Goal: Task Accomplishment & Management: Manage account settings

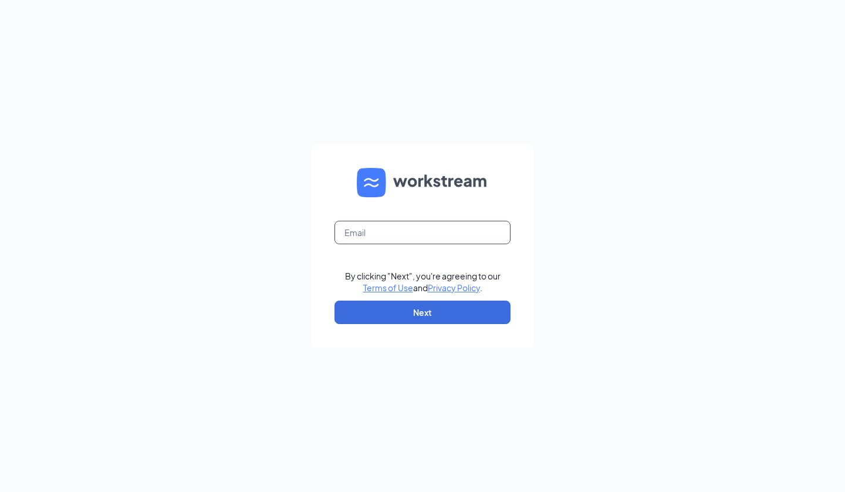
click at [401, 229] on input "text" at bounding box center [423, 232] width 176 height 23
type input "[PERSON_NAME][EMAIL_ADDRESS][DOMAIN_NAME]"
click at [423, 313] on button "Next" at bounding box center [423, 311] width 176 height 23
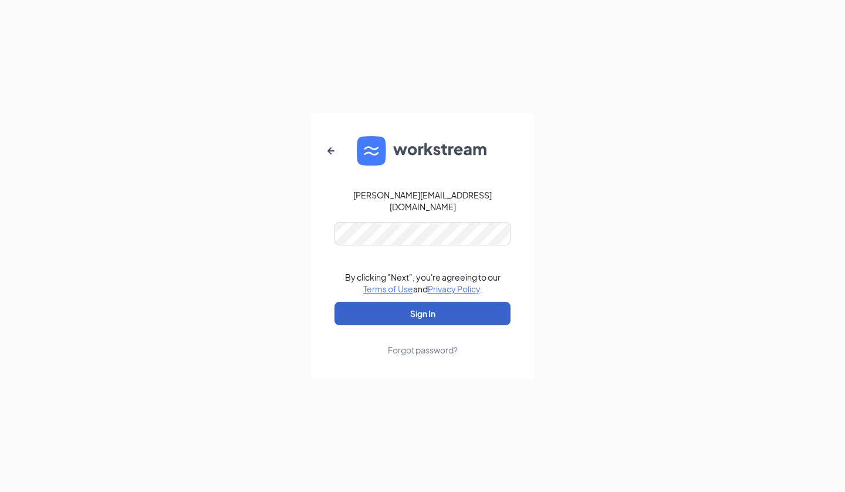
click at [417, 303] on button "Sign In" at bounding box center [423, 313] width 176 height 23
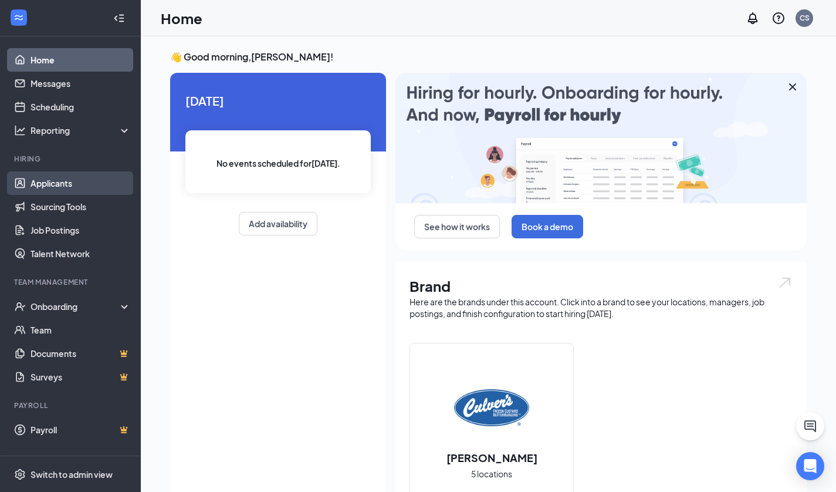
click at [42, 187] on link "Applicants" at bounding box center [81, 182] width 100 height 23
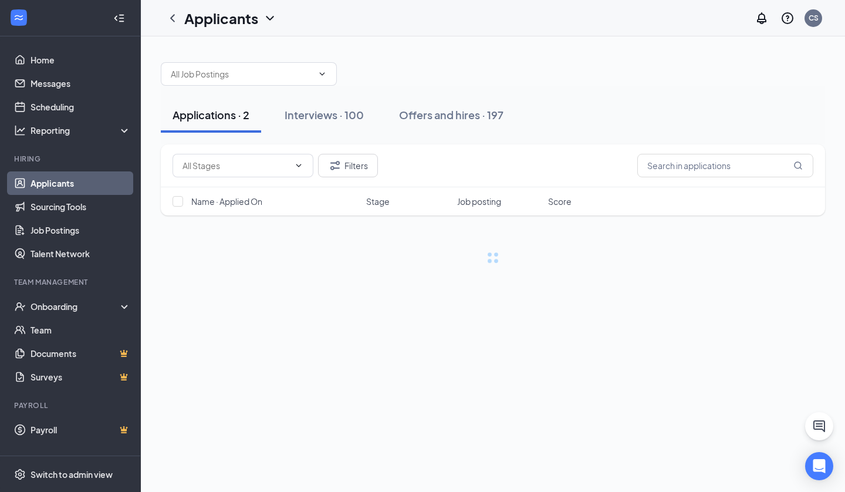
click at [60, 191] on link "Applicants" at bounding box center [81, 182] width 100 height 23
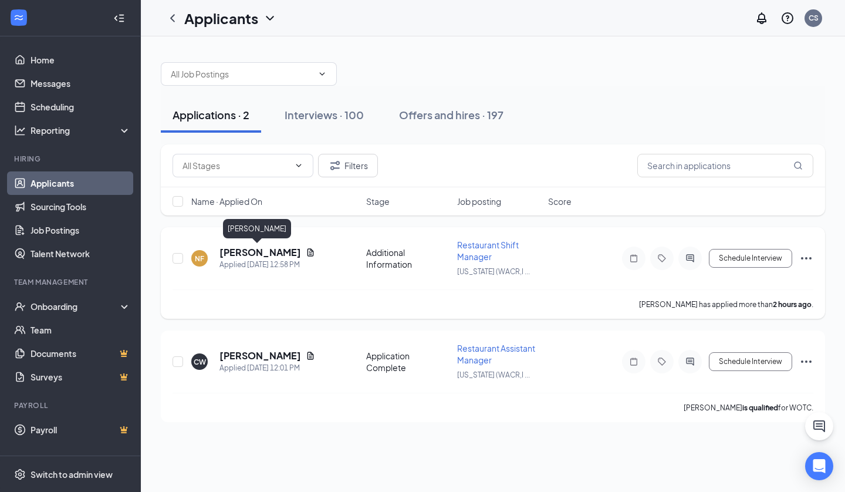
click at [233, 253] on h5 "[PERSON_NAME]" at bounding box center [260, 252] width 82 height 13
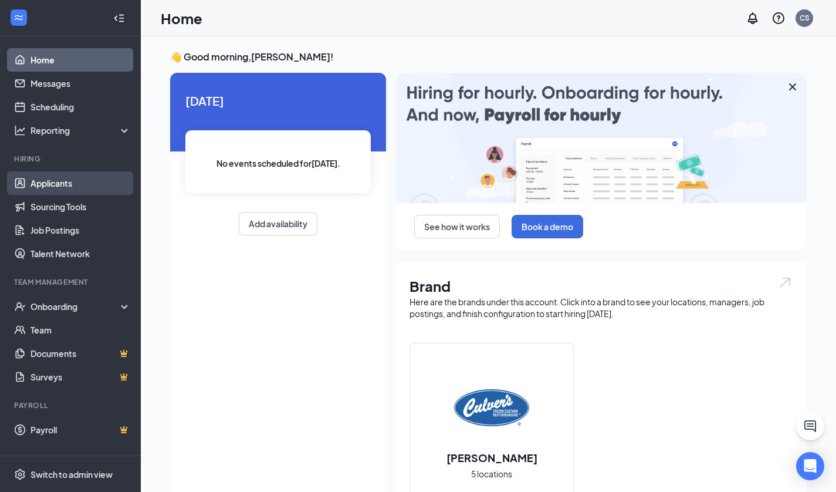
click at [42, 188] on link "Applicants" at bounding box center [81, 182] width 100 height 23
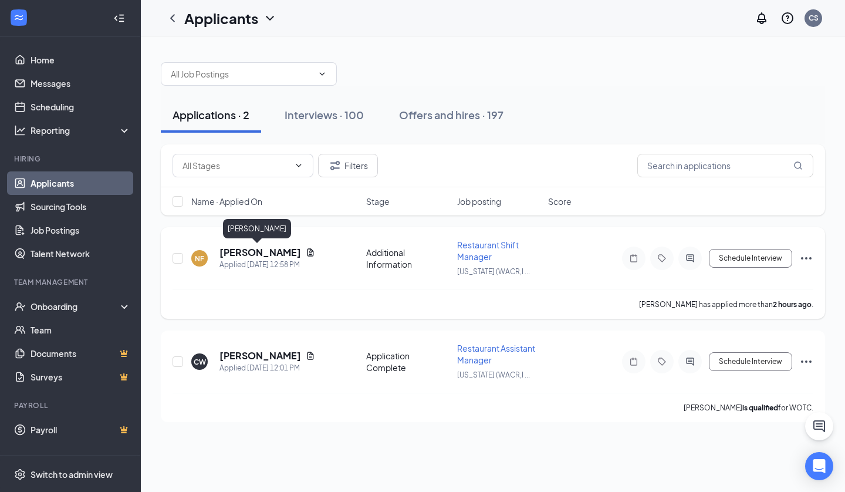
click at [250, 250] on h5 "[PERSON_NAME]" at bounding box center [260, 252] width 82 height 13
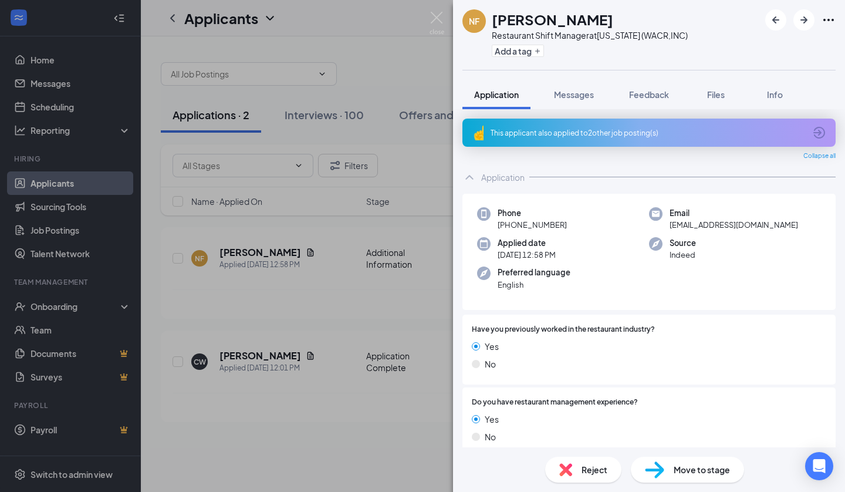
click at [812, 134] on icon "ArrowCircle" at bounding box center [819, 133] width 14 height 14
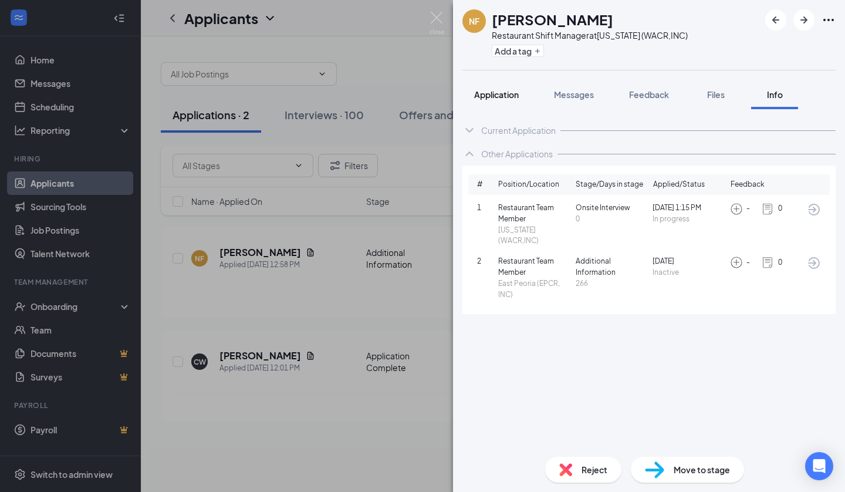
click at [478, 94] on span "Application" at bounding box center [496, 94] width 45 height 11
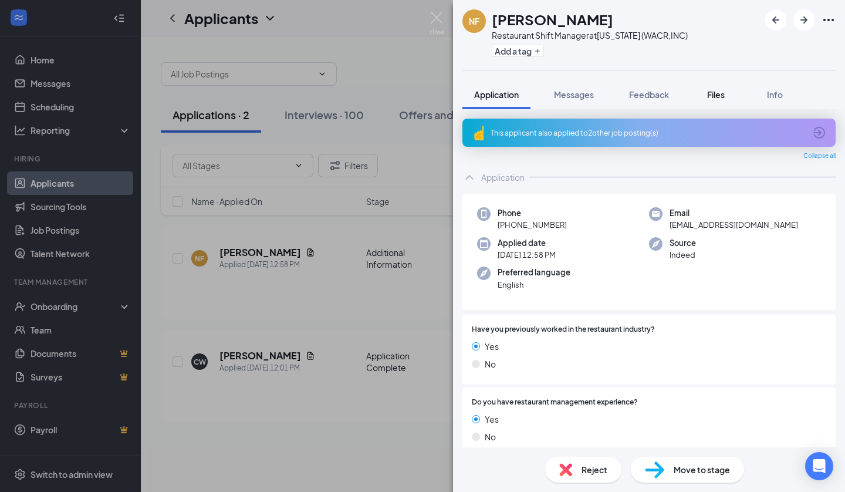
click at [711, 93] on span "Files" at bounding box center [716, 94] width 18 height 11
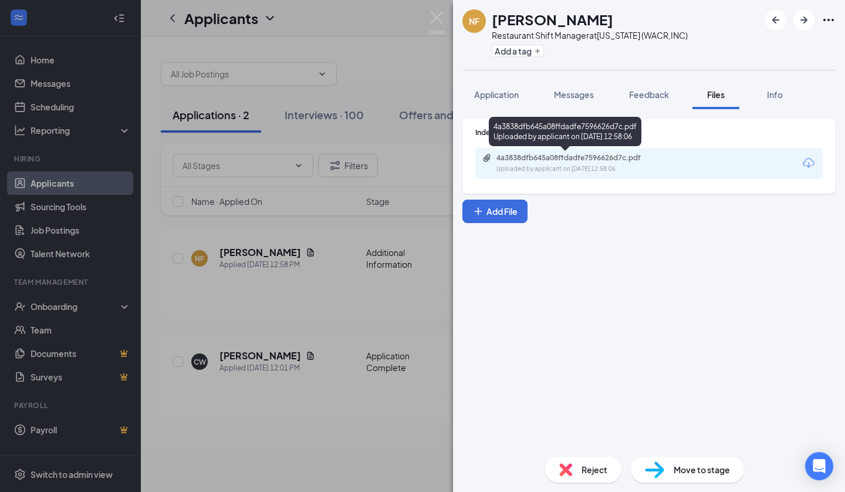
click at [549, 171] on div "Uploaded by applicant on [DATE] 12:58:06" at bounding box center [584, 168] width 176 height 9
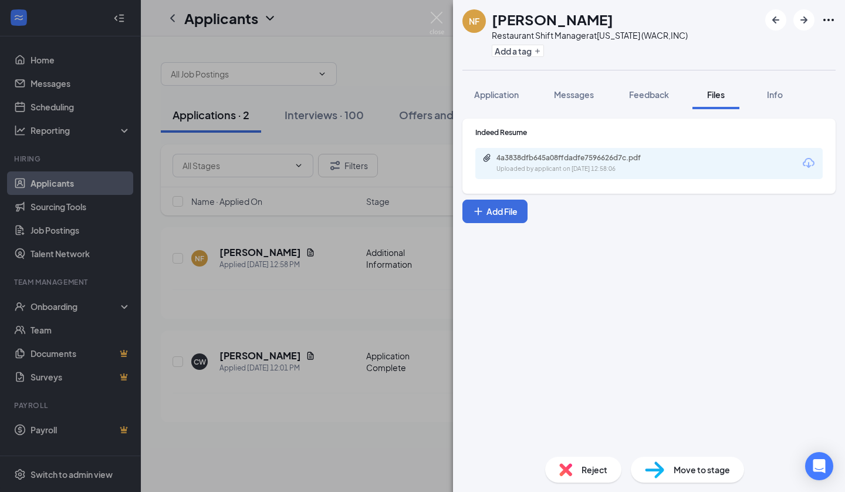
click at [566, 463] on img at bounding box center [565, 469] width 13 height 13
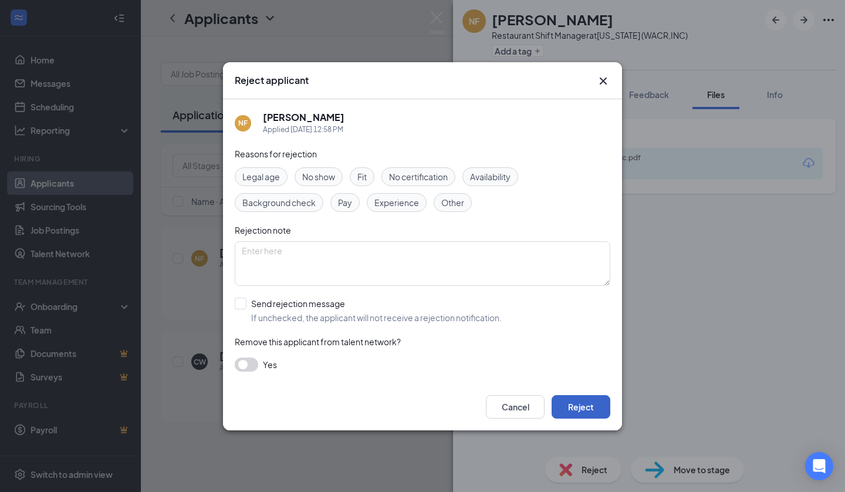
click at [574, 408] on button "Reject" at bounding box center [581, 406] width 59 height 23
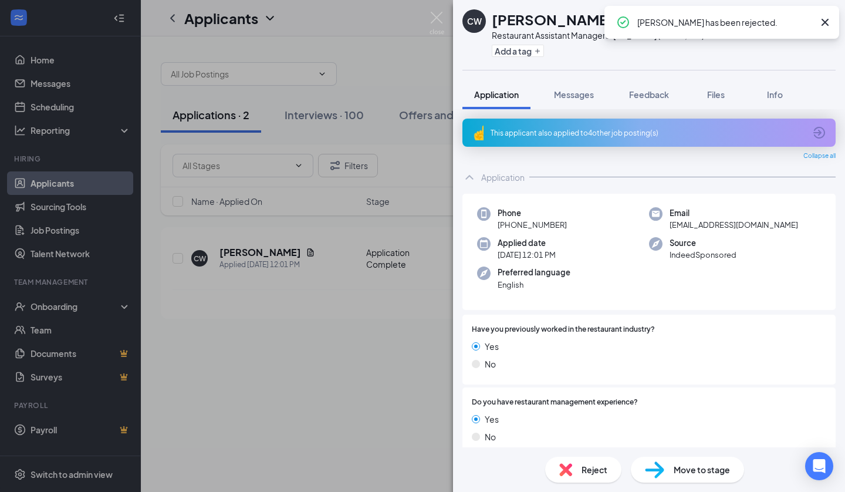
click at [813, 132] on icon "ArrowCircle" at bounding box center [819, 133] width 14 height 14
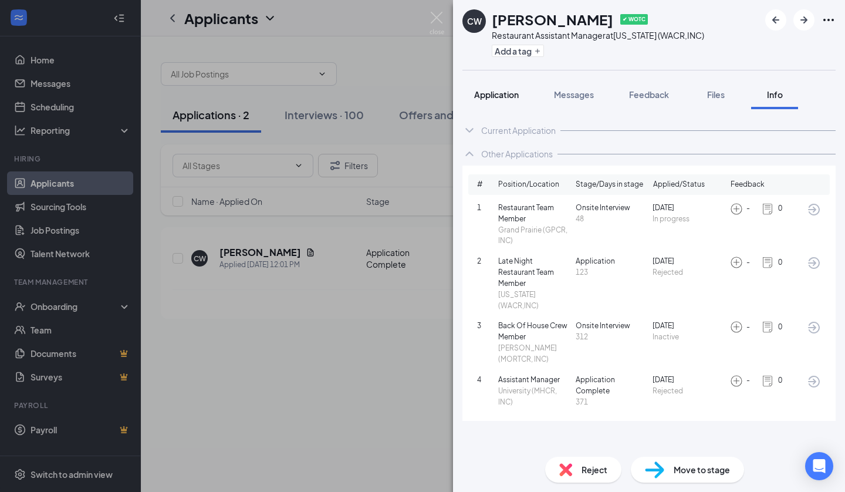
click at [498, 92] on span "Application" at bounding box center [496, 94] width 45 height 11
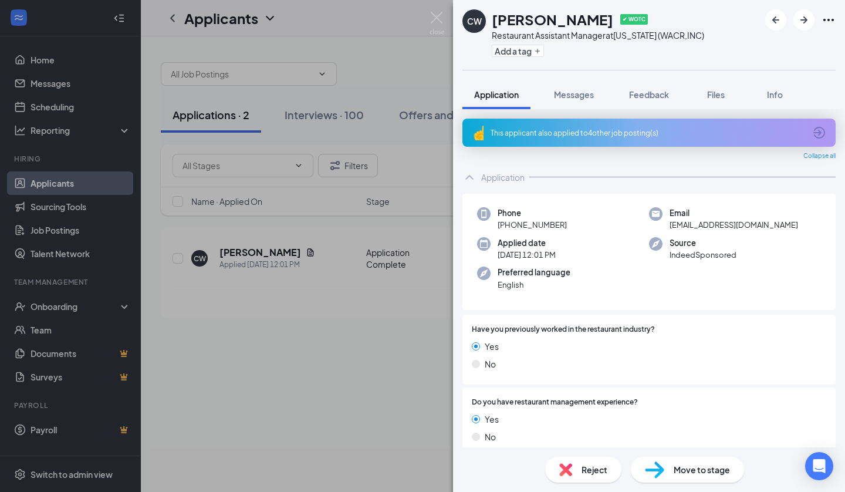
click at [550, 471] on div "Reject" at bounding box center [583, 470] width 76 height 26
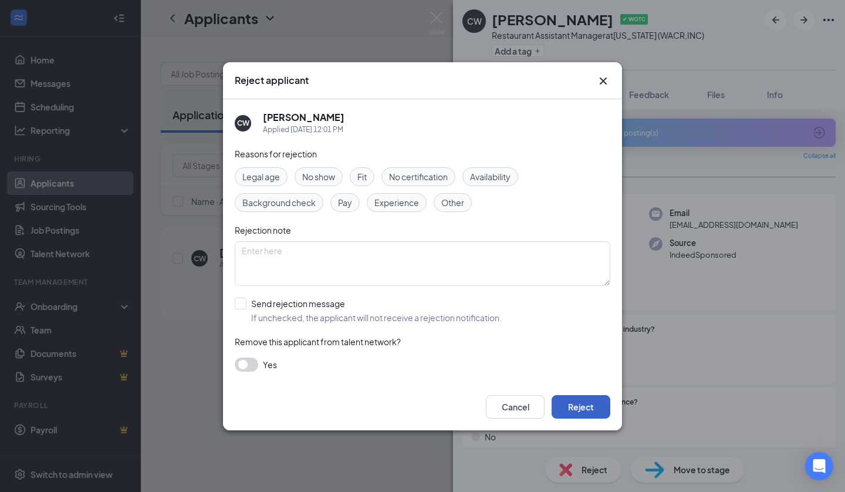
click at [570, 412] on button "Reject" at bounding box center [581, 406] width 59 height 23
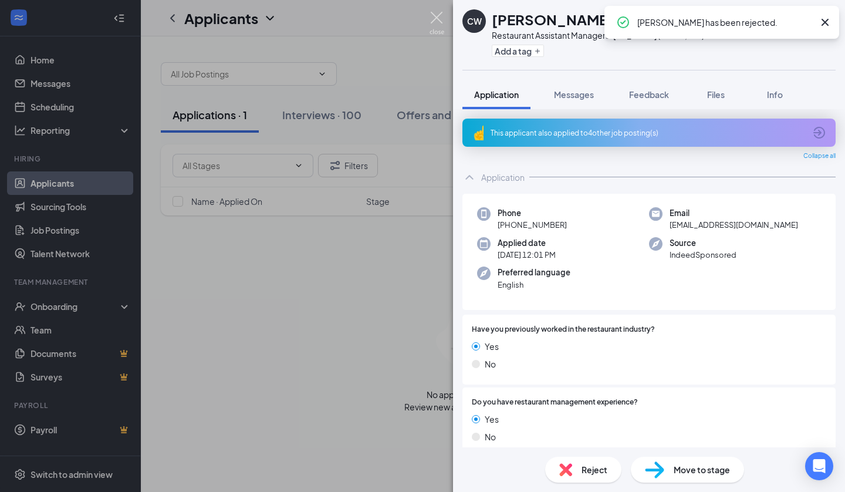
click at [440, 18] on img at bounding box center [437, 23] width 15 height 23
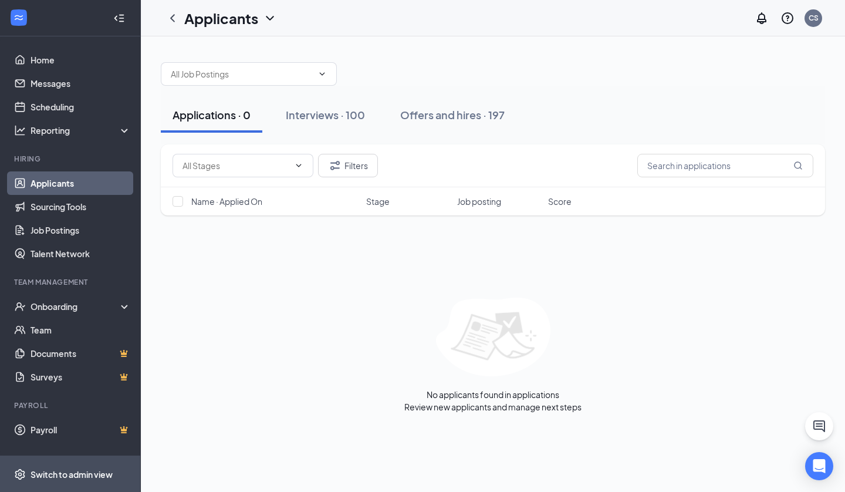
click at [61, 462] on span "Switch to admin view" at bounding box center [81, 474] width 100 height 36
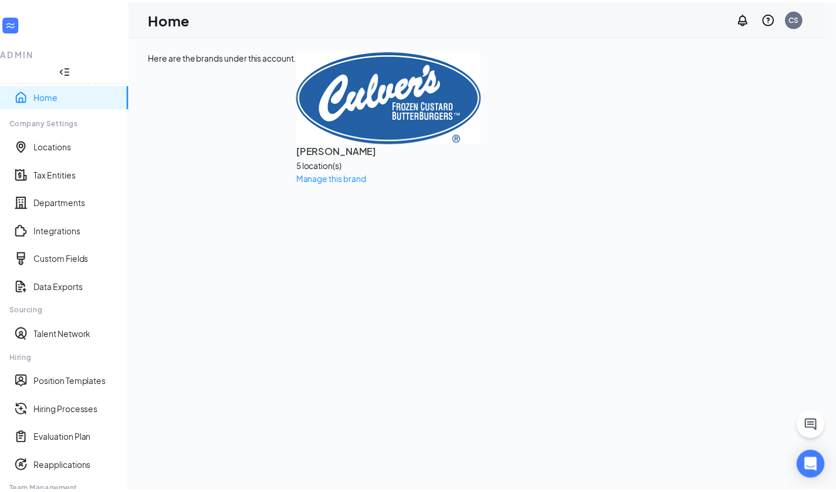
scroll to position [96, 0]
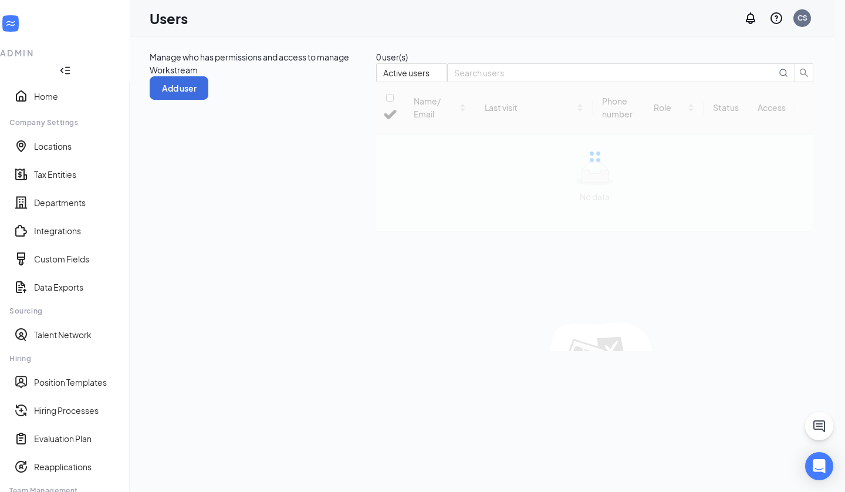
checkbox input "false"
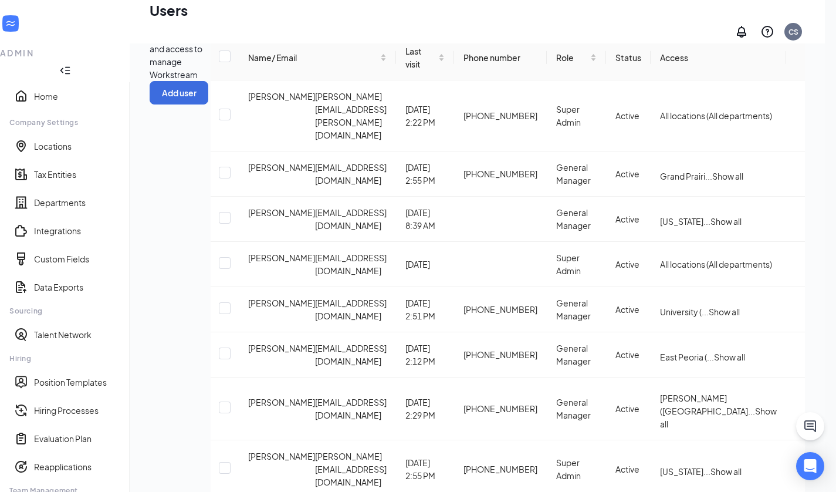
scroll to position [57, 0]
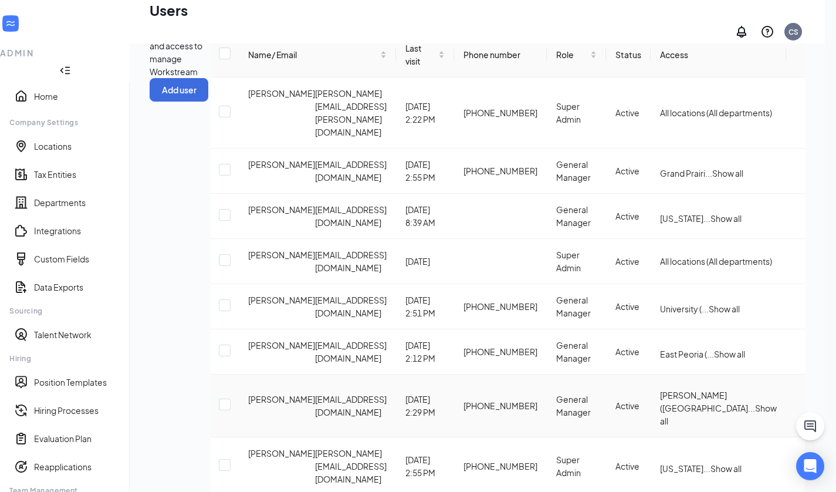
click at [796, 406] on icon "ActionsIcon" at bounding box center [796, 406] width 0 height 0
click at [733, 370] on span "Edit user" at bounding box center [724, 367] width 33 height 11
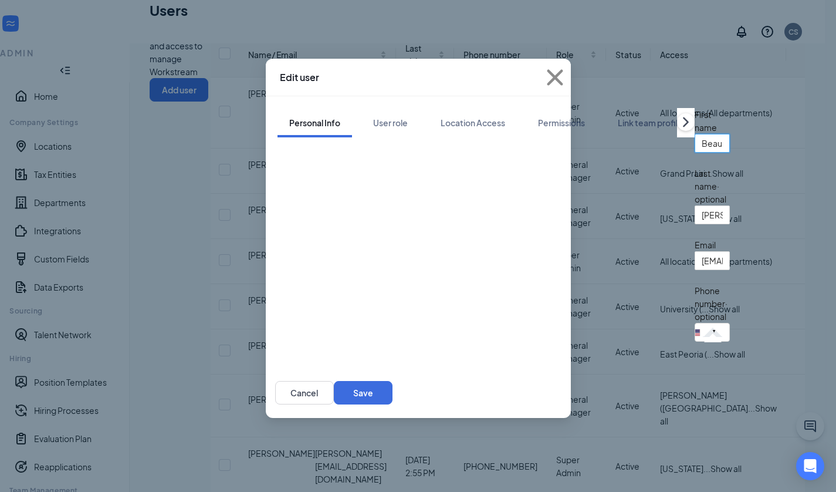
drag, startPoint x: 245, startPoint y: 165, endPoint x: 195, endPoint y: 168, distance: 50.5
click at [266, 168] on div "Personal Info User role Location Access Permissions Link team profile First nam…" at bounding box center [418, 231] width 305 height 271
type input "[PERSON_NAME]"
drag, startPoint x: 318, startPoint y: 272, endPoint x: 201, endPoint y: 282, distance: 117.3
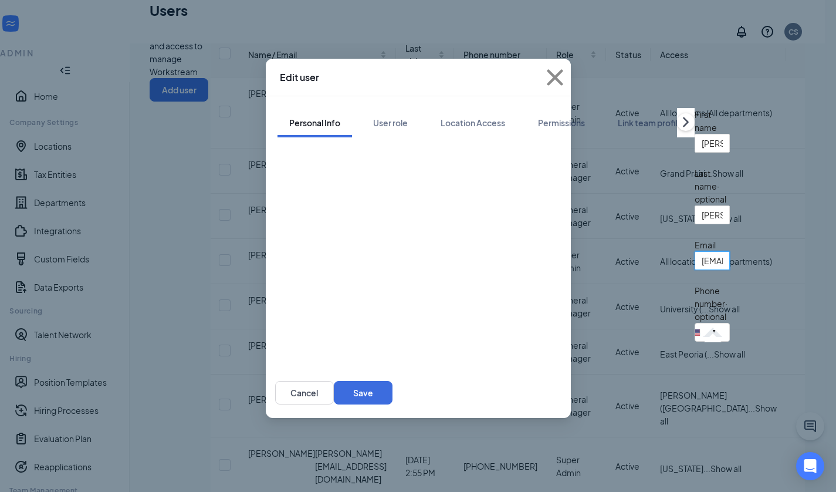
click at [266, 282] on div "Personal Info User role Location Access Permissions Link team profile First nam…" at bounding box center [418, 231] width 305 height 271
type input "[EMAIL_ADDRESS][DOMAIN_NAME]"
drag, startPoint x: 249, startPoint y: 216, endPoint x: 208, endPoint y: 219, distance: 41.2
click at [695, 219] on input "[PERSON_NAME]" at bounding box center [712, 214] width 35 height 19
click at [695, 232] on form "First name [PERSON_NAME] Last name · optional [PERSON_NAME] Email [EMAIL_ADDRES…" at bounding box center [712, 225] width 35 height 234
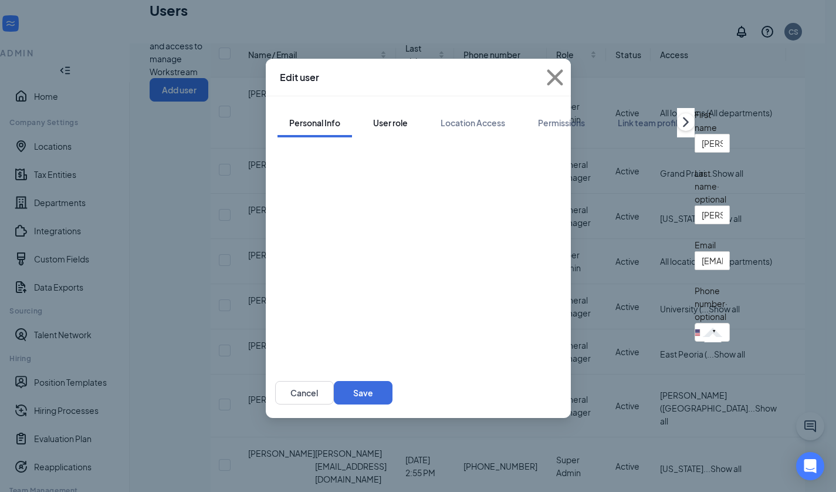
click at [373, 117] on div "User role" at bounding box center [390, 123] width 35 height 12
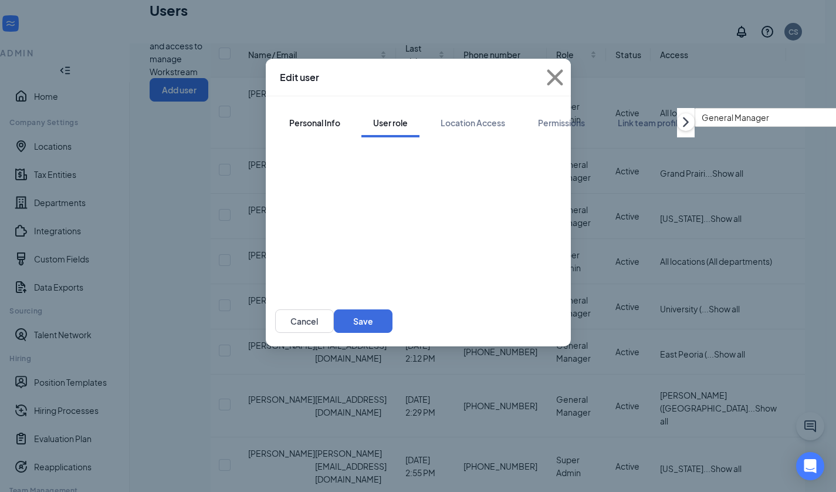
click at [289, 117] on div "Personal Info" at bounding box center [314, 123] width 51 height 12
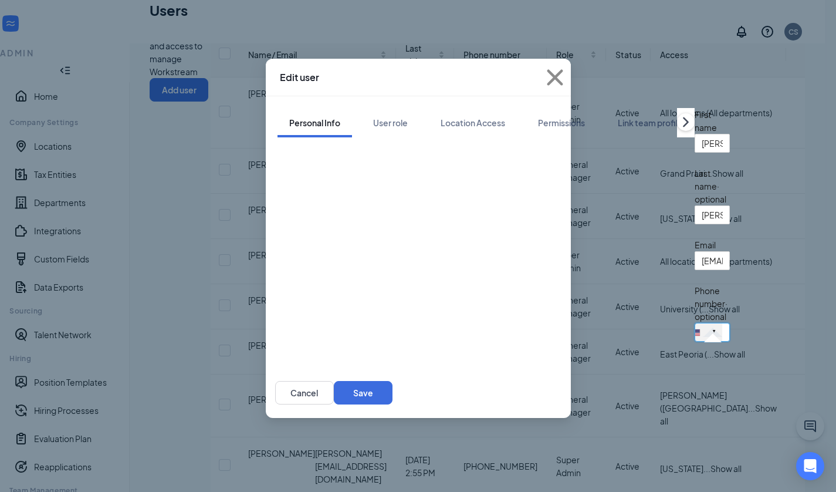
drag, startPoint x: 321, startPoint y: 316, endPoint x: 212, endPoint y: 311, distance: 109.3
click at [695, 323] on div "[GEOGRAPHIC_DATA] + 1 [GEOGRAPHIC_DATA] + 65 [GEOGRAPHIC_DATA] + 1 [GEOGRAPHIC_…" at bounding box center [712, 332] width 35 height 19
drag, startPoint x: 261, startPoint y: 219, endPoint x: 167, endPoint y: 221, distance: 93.9
click at [167, 221] on div "Edit user Personal Info User role Location Access Permissions Link team profile…" at bounding box center [418, 246] width 836 height 492
click at [695, 205] on form "First name [PERSON_NAME] Last name · optional Email [EMAIL_ADDRESS][DOMAIN_NAME…" at bounding box center [712, 229] width 35 height 243
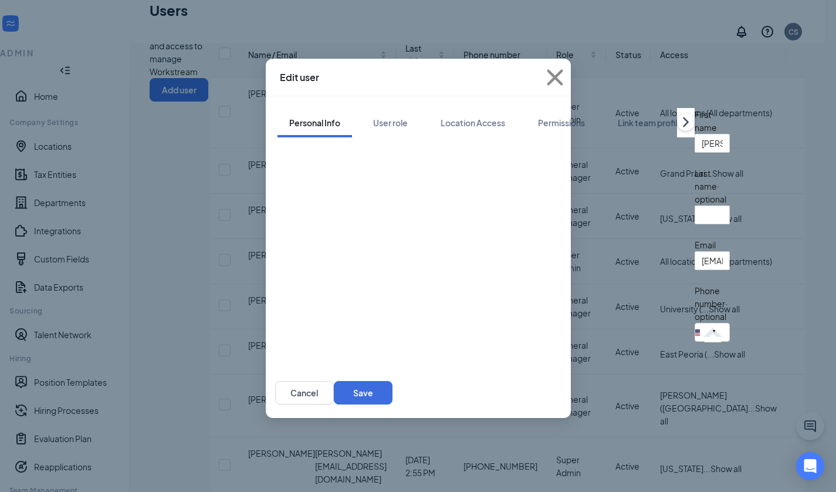
click at [695, 212] on div at bounding box center [712, 214] width 35 height 19
click at [695, 224] on input "text" at bounding box center [712, 214] width 35 height 19
click at [695, 153] on input "[PERSON_NAME]" at bounding box center [712, 143] width 35 height 19
click at [695, 215] on input "text" at bounding box center [712, 214] width 35 height 19
click at [703, 336] on div at bounding box center [712, 336] width 19 height 1
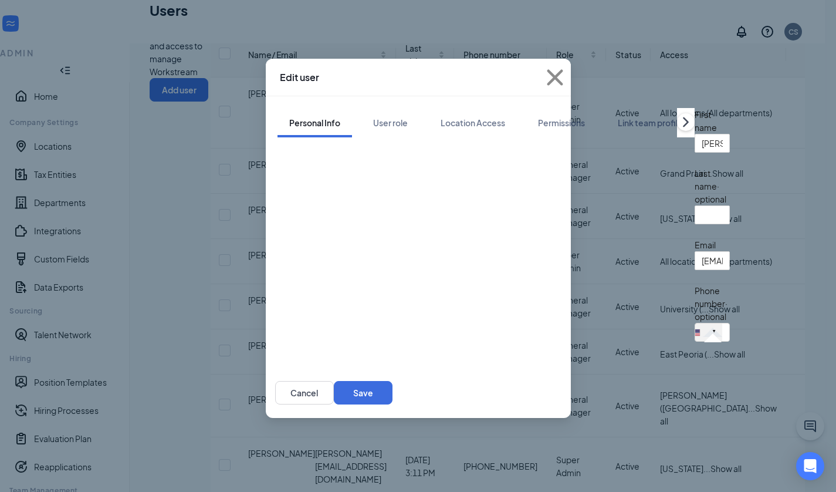
click at [703, 336] on div at bounding box center [712, 336] width 19 height 1
click at [695, 323] on input "tel" at bounding box center [712, 332] width 35 height 19
click at [373, 117] on div "User role" at bounding box center [390, 123] width 35 height 12
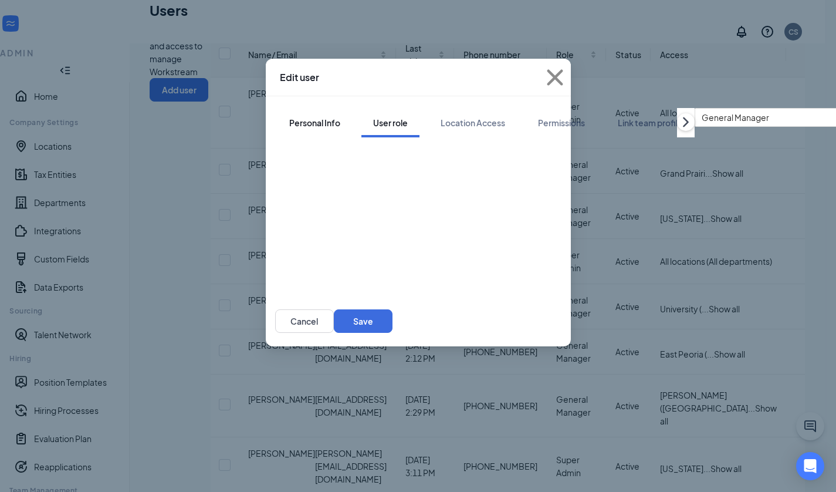
click at [289, 117] on div "Personal Info" at bounding box center [314, 123] width 51 height 12
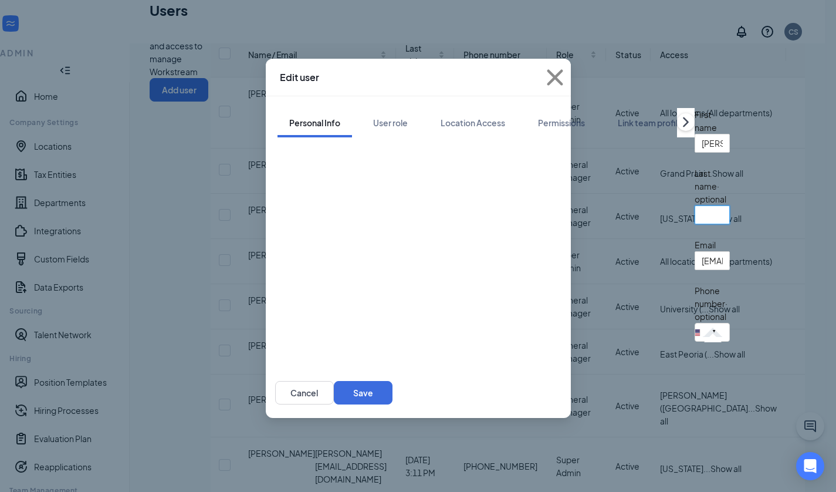
click at [695, 215] on input "text" at bounding box center [712, 214] width 35 height 19
type input "[PERSON_NAME]"
click at [695, 323] on input "tel" at bounding box center [712, 332] width 35 height 19
type input "3092635210"
click at [695, 323] on div "[GEOGRAPHIC_DATA] + 1 [GEOGRAPHIC_DATA] + 65 [GEOGRAPHIC_DATA] + 1 [GEOGRAPHIC_…" at bounding box center [712, 332] width 35 height 19
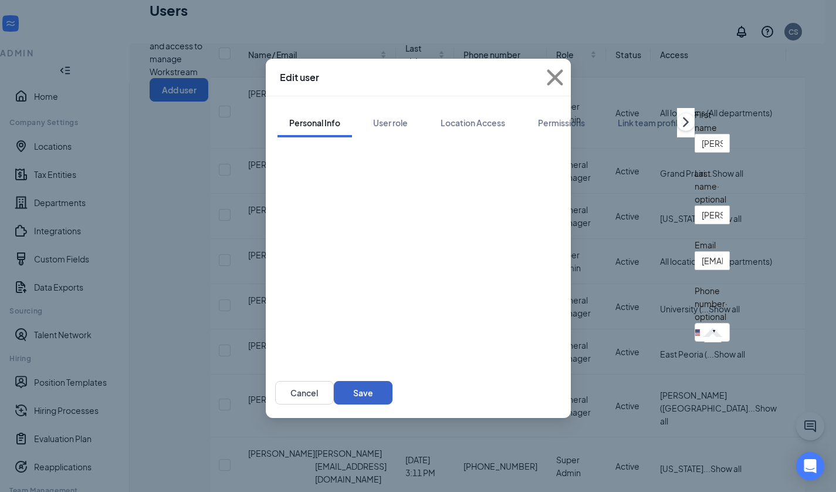
click at [393, 381] on button "Save" at bounding box center [363, 392] width 59 height 23
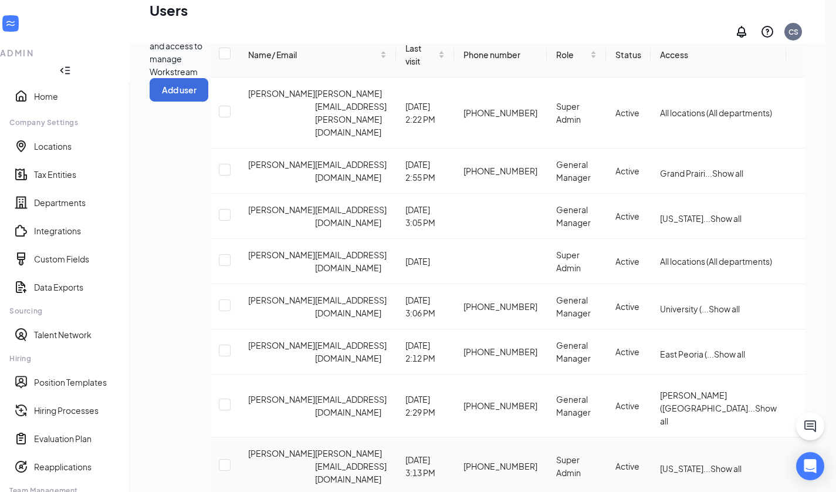
click at [796, 467] on icon "ActionsIcon" at bounding box center [801, 468] width 11 height 2
click at [737, 410] on span "Edit user" at bounding box center [724, 405] width 33 height 11
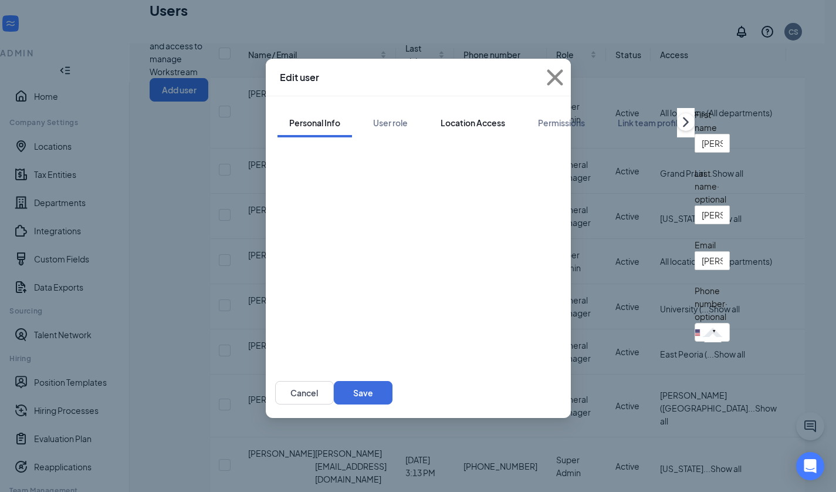
click at [441, 117] on div "Location Access" at bounding box center [473, 123] width 65 height 12
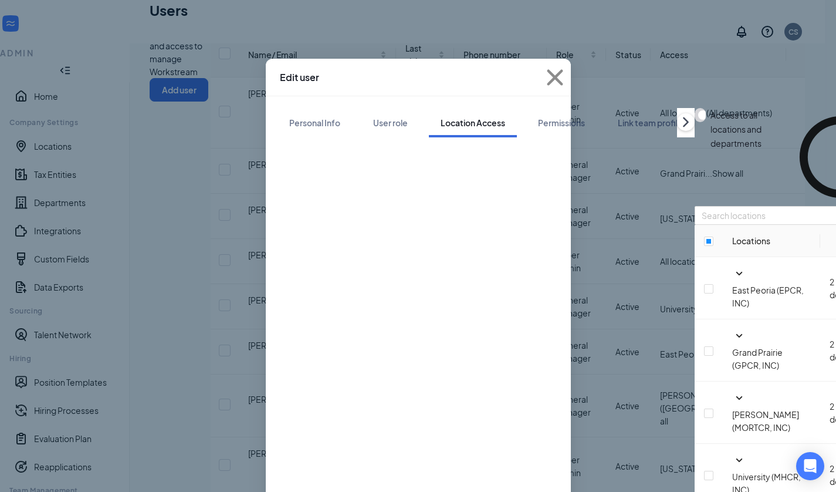
click at [695, 122] on button "button" at bounding box center [701, 115] width 12 height 14
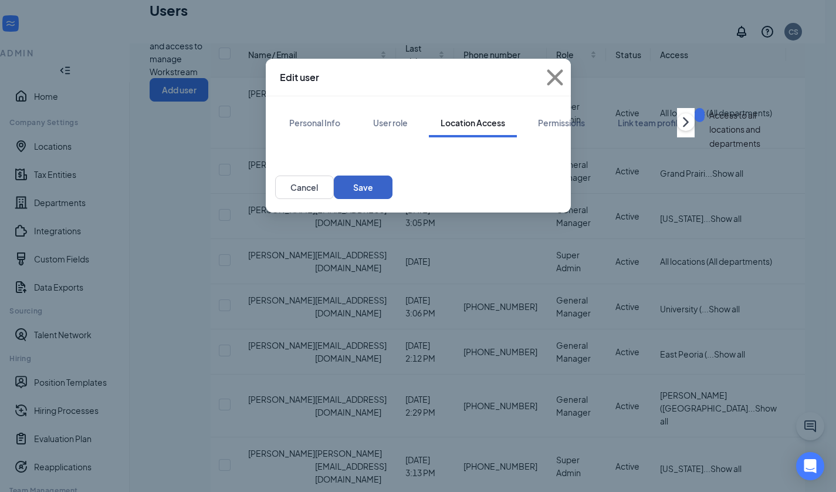
click at [393, 199] on button "Save" at bounding box center [363, 186] width 59 height 23
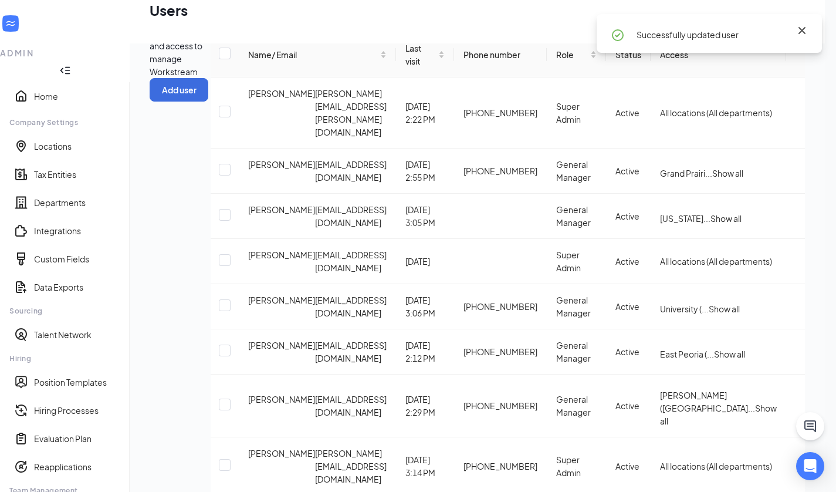
click at [803, 27] on icon "Cross" at bounding box center [802, 30] width 14 height 14
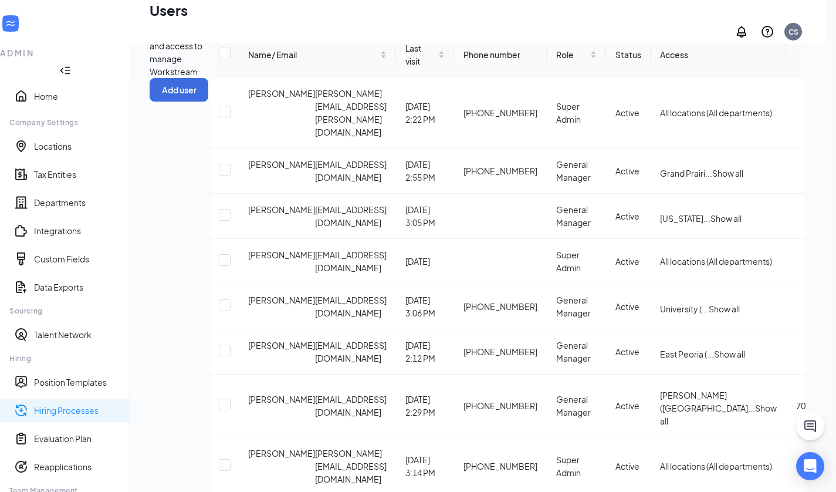
click at [49, 404] on link "Hiring Processes" at bounding box center [77, 410] width 86 height 12
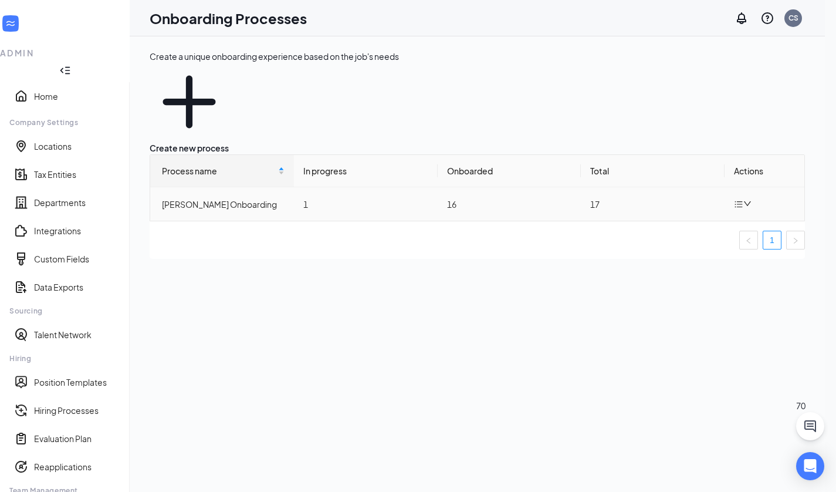
click at [752, 200] on icon "down" at bounding box center [748, 204] width 8 height 8
click at [668, 173] on div "Edit process" at bounding box center [668, 170] width 89 height 14
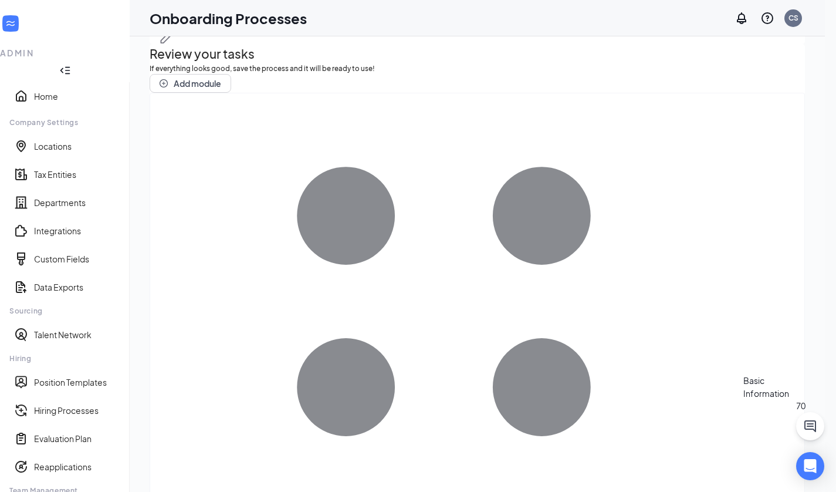
scroll to position [53, 0]
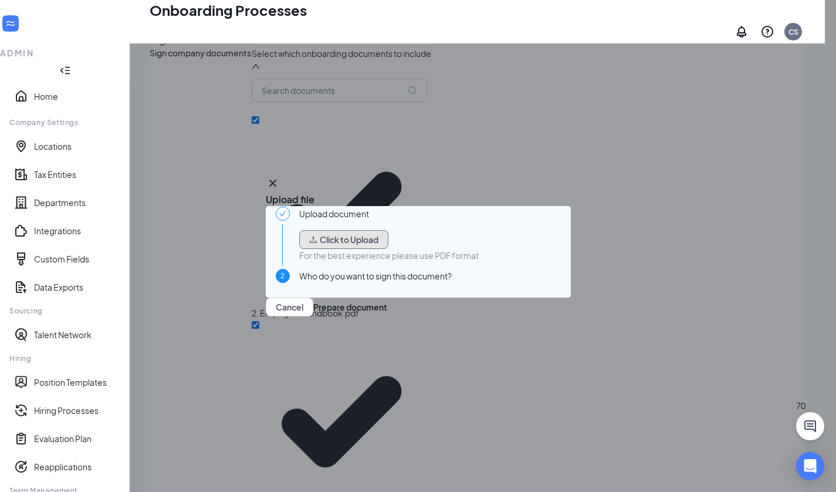
click at [371, 230] on button "Click to Upload" at bounding box center [343, 239] width 89 height 19
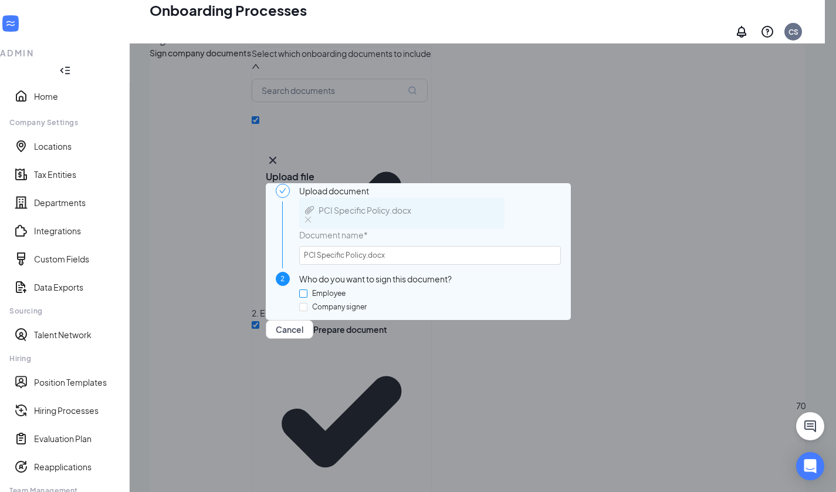
click at [308, 290] on input "Employee" at bounding box center [303, 293] width 8 height 8
checkbox input "true"
click at [387, 339] on button "Prepare document" at bounding box center [350, 329] width 74 height 19
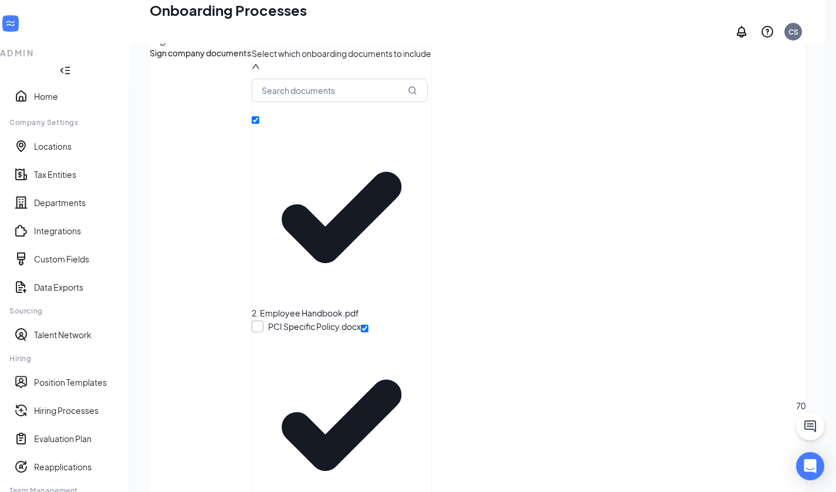
click at [252, 320] on input "PCI Specific Policy.docx" at bounding box center [306, 326] width 109 height 12
checkbox input "true"
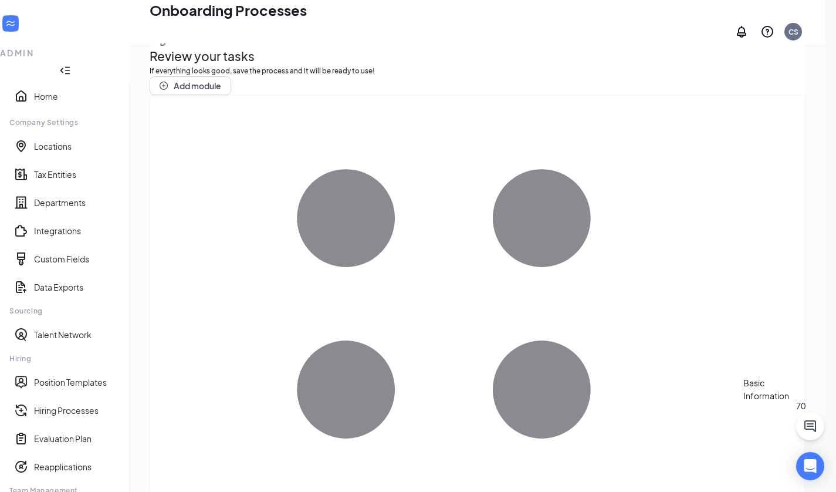
scroll to position [9, 0]
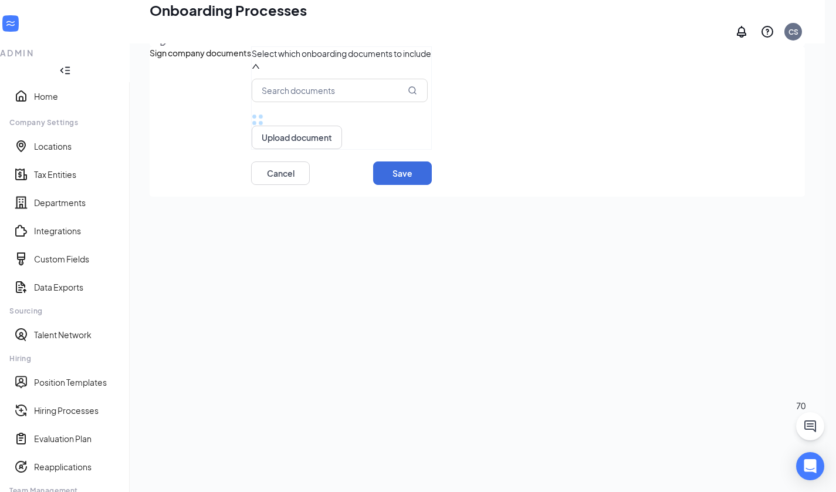
scroll to position [0, 0]
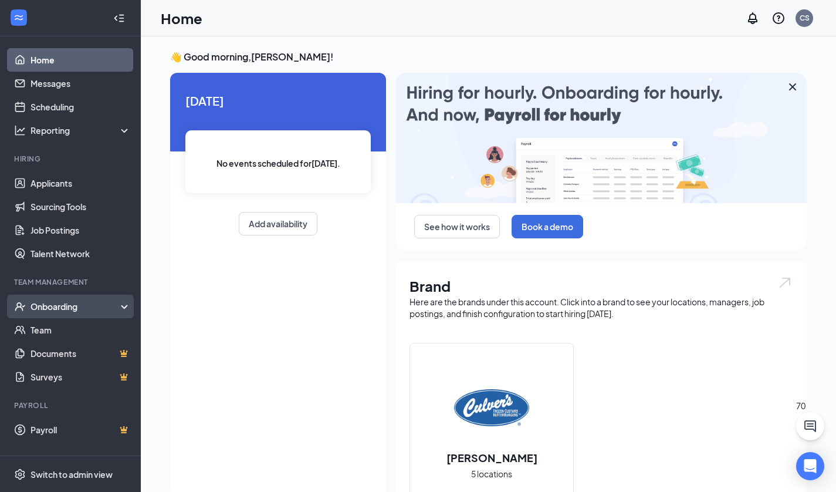
click at [51, 309] on div "Onboarding" at bounding box center [76, 306] width 90 height 12
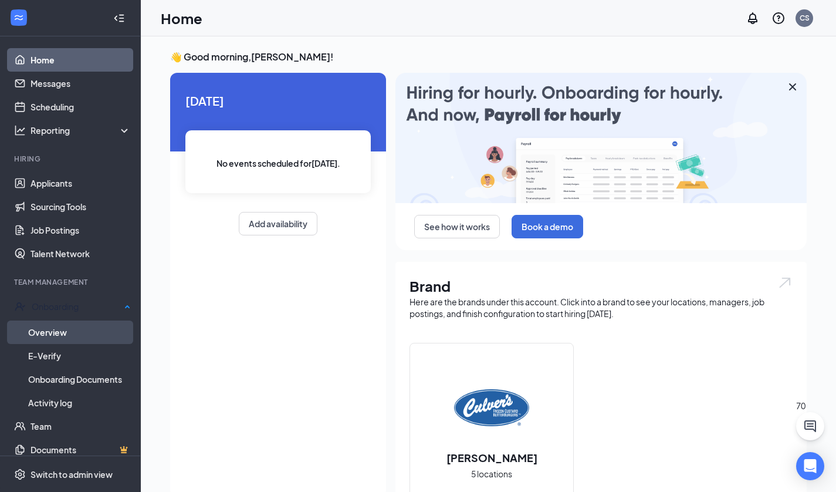
click at [51, 330] on link "Overview" at bounding box center [79, 331] width 103 height 23
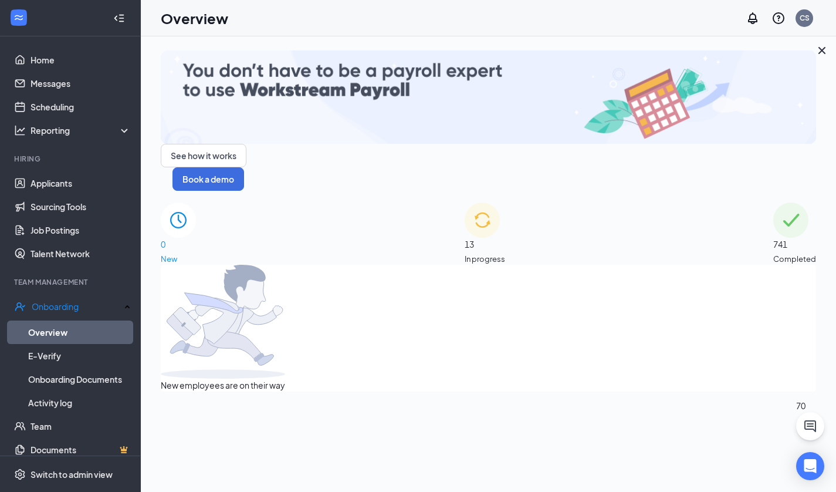
click at [505, 253] on span "In progress" at bounding box center [485, 259] width 40 height 12
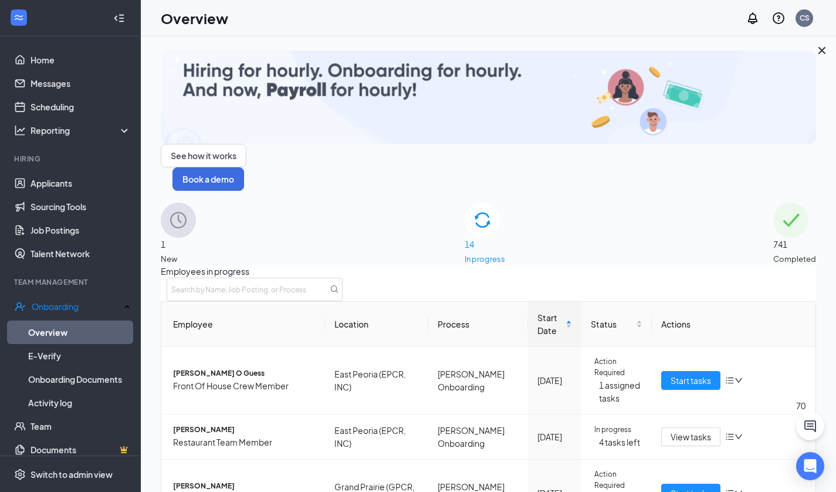
scroll to position [163, 0]
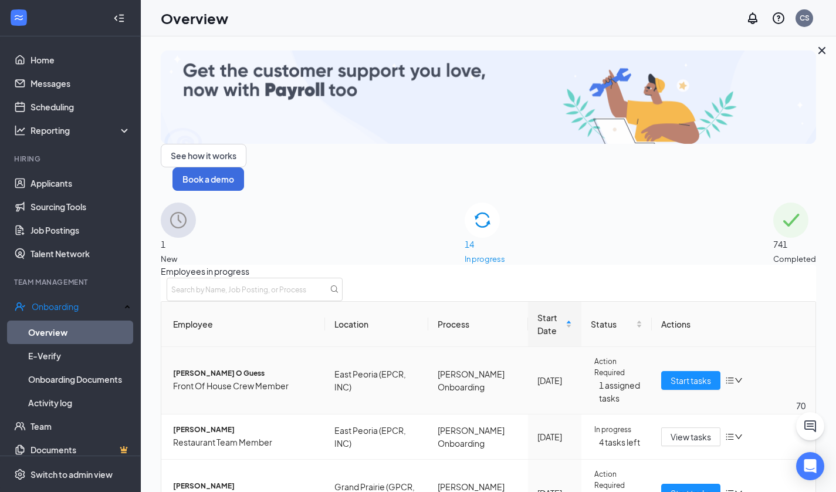
click at [725, 376] on icon "bars" at bounding box center [729, 380] width 9 height 9
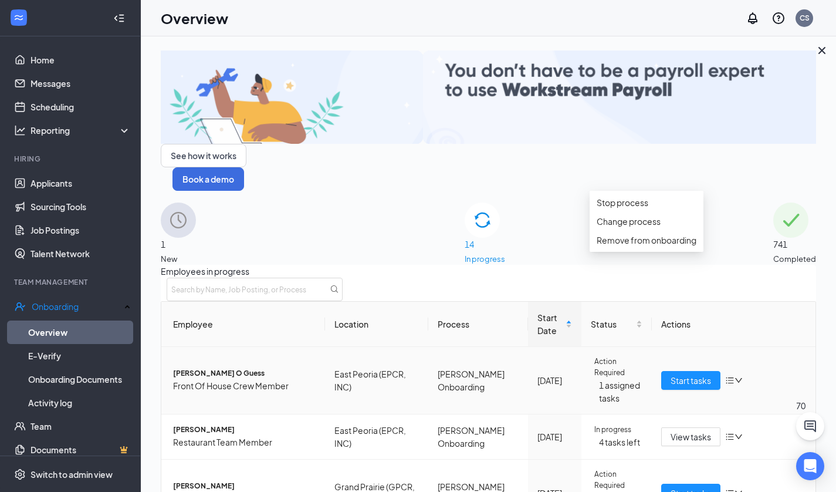
click at [786, 347] on td "Start tasks" at bounding box center [734, 380] width 164 height 67
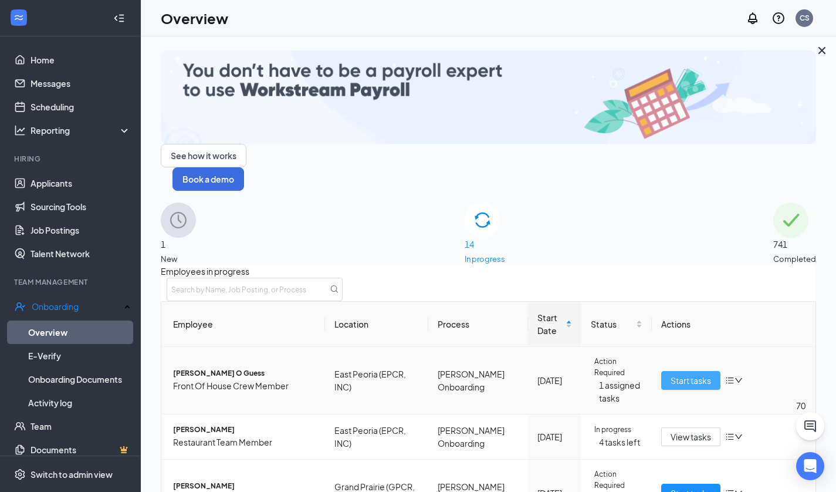
click at [682, 374] on span "Start tasks" at bounding box center [691, 380] width 40 height 13
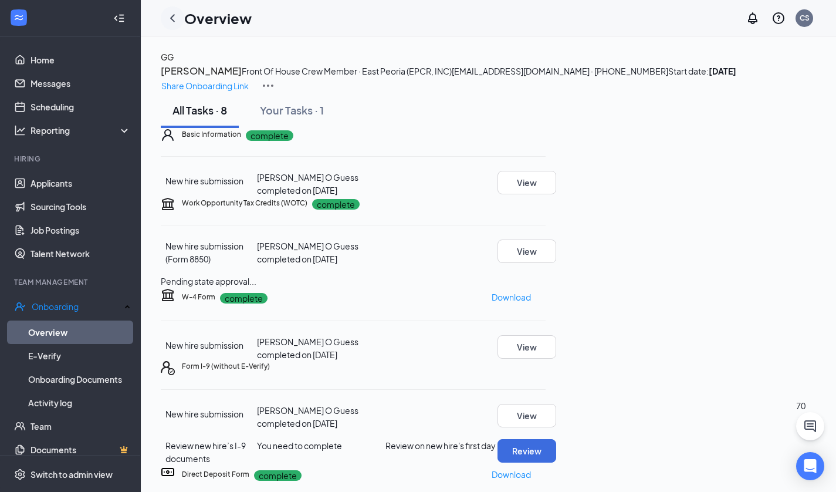
click at [173, 13] on icon "ChevronLeft" at bounding box center [172, 18] width 14 height 14
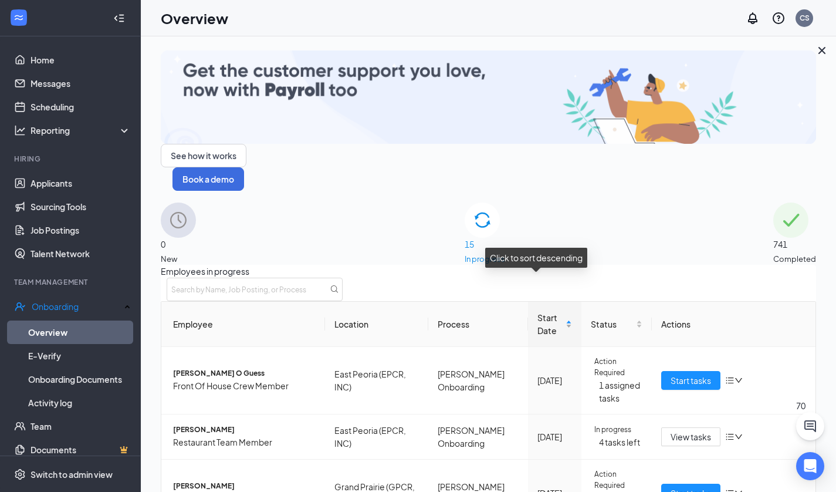
click at [538, 311] on span "Start Date" at bounding box center [551, 324] width 26 height 26
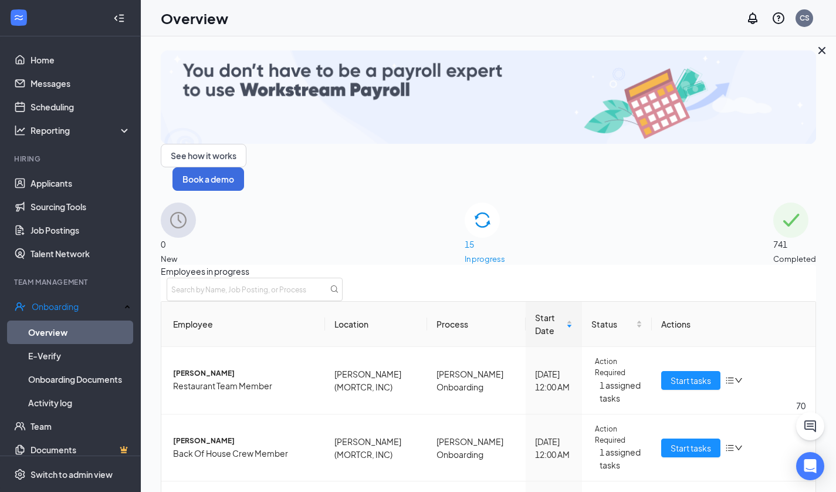
scroll to position [172, 0]
click at [677, 374] on span "Start tasks" at bounding box center [691, 380] width 40 height 13
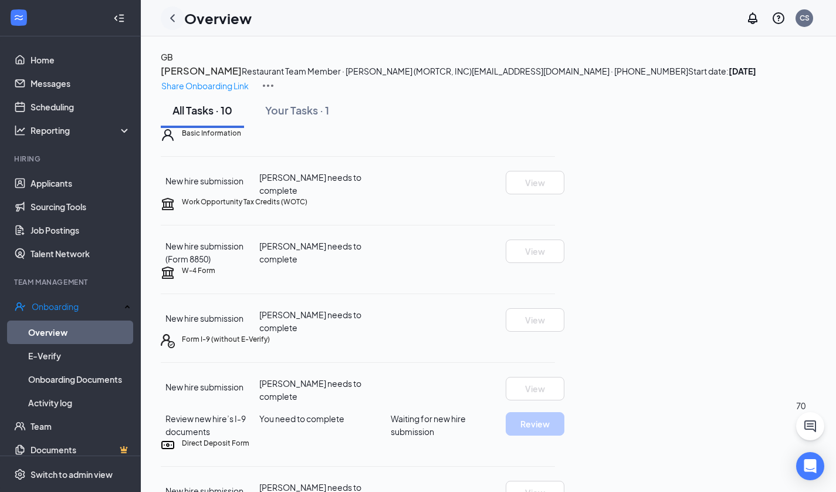
click at [170, 19] on icon "ChevronLeft" at bounding box center [172, 18] width 14 height 14
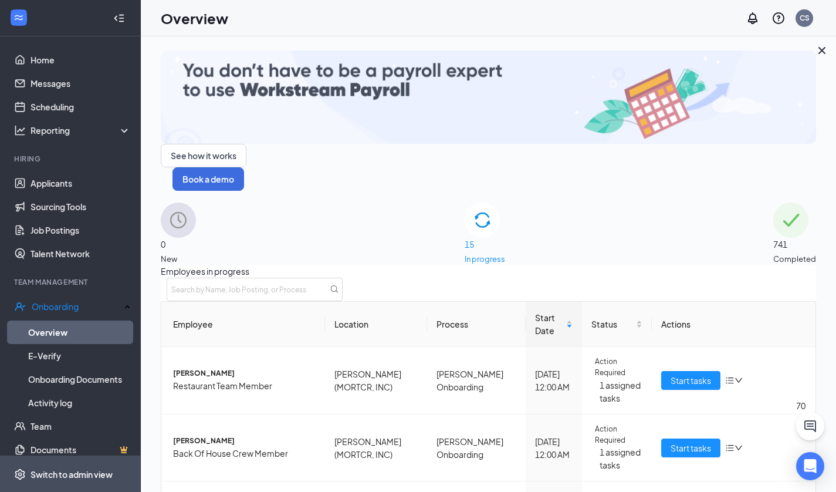
click at [44, 469] on div "Switch to admin view" at bounding box center [72, 474] width 82 height 12
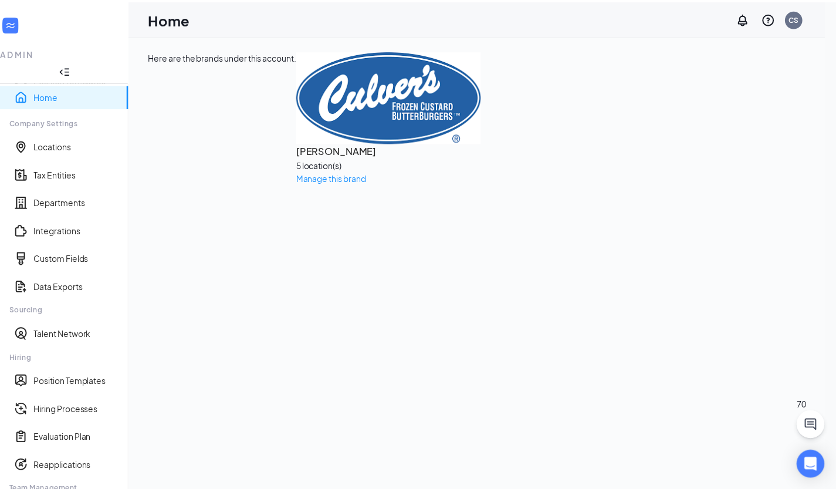
scroll to position [120, 0]
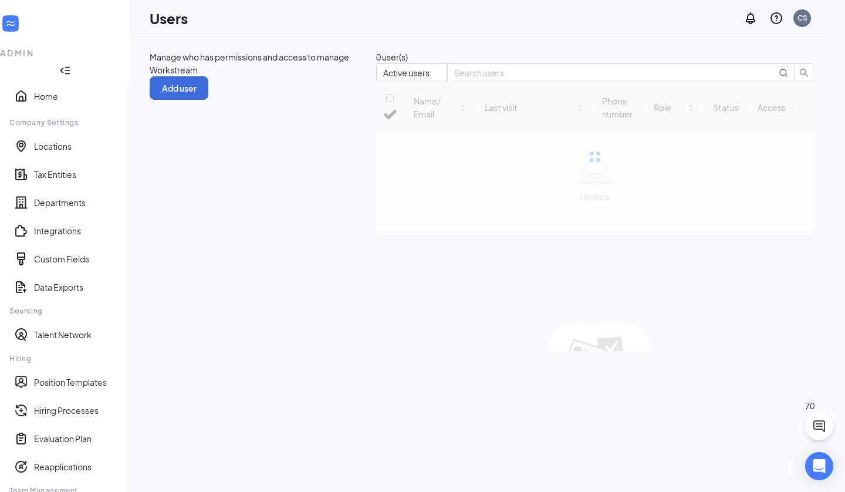
checkbox input "false"
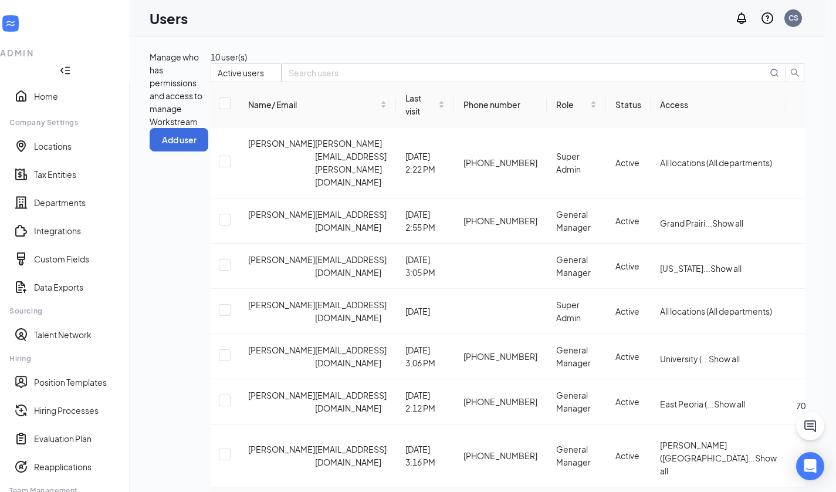
click at [734, 464] on span "Edit user" at bounding box center [724, 461] width 33 height 11
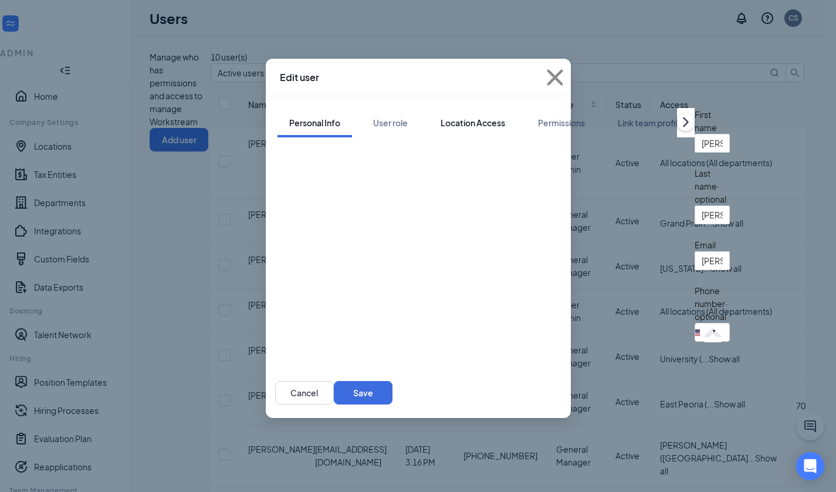
click at [441, 117] on div "Location Access" at bounding box center [473, 123] width 65 height 12
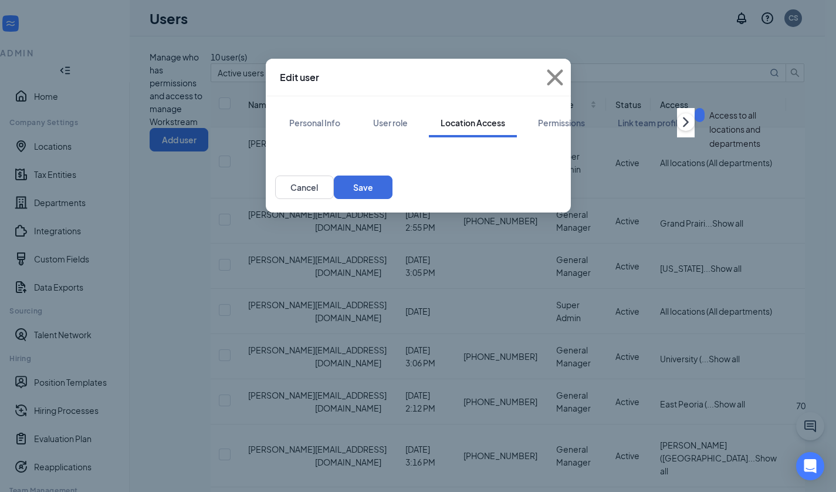
click at [695, 122] on button "button" at bounding box center [700, 115] width 10 height 14
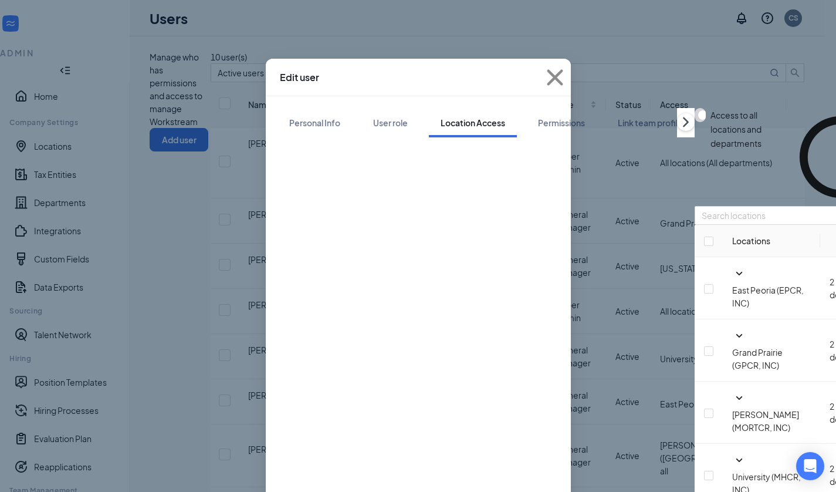
scroll to position [13, 0]
checkbox input "true"
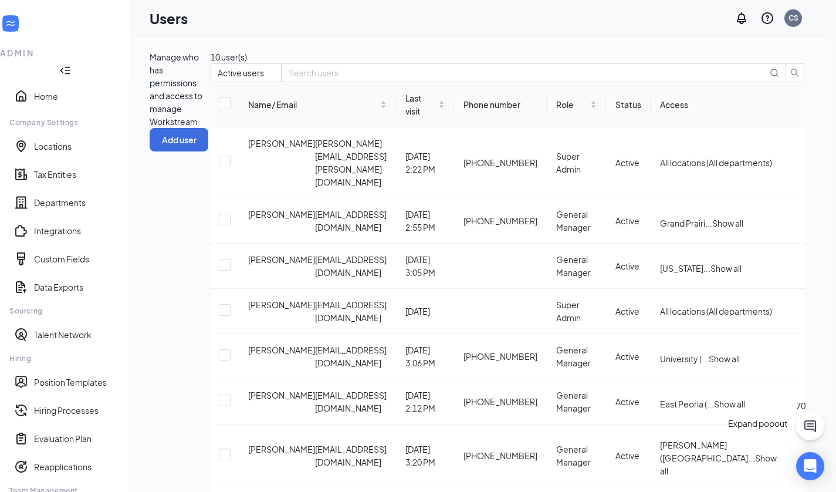
click at [807, 425] on icon "ChatActive" at bounding box center [810, 426] width 14 height 14
click at [755, 467] on icon "ChevronUp" at bounding box center [759, 464] width 8 height 5
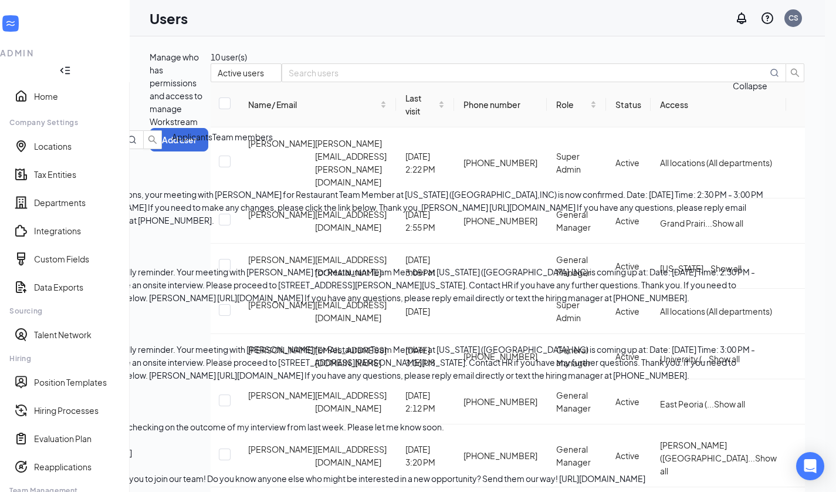
click at [13, 118] on icon "ChevronDown" at bounding box center [9, 120] width 8 height 5
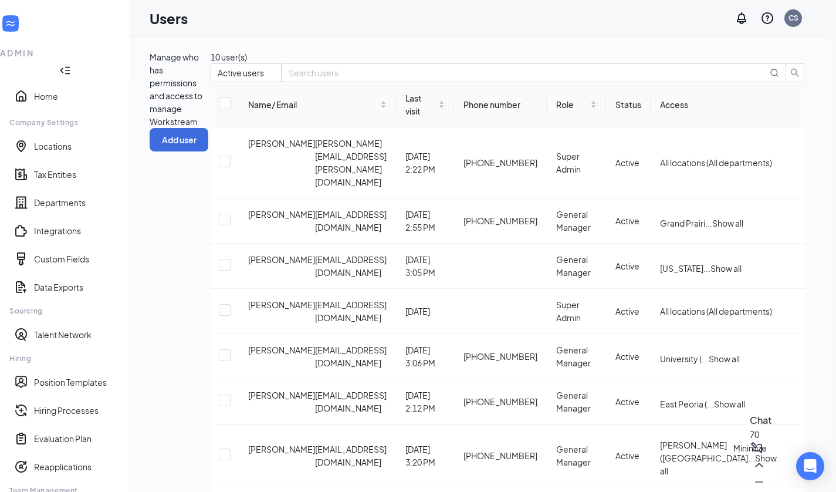
click at [752, 475] on icon "Minimize" at bounding box center [759, 482] width 14 height 14
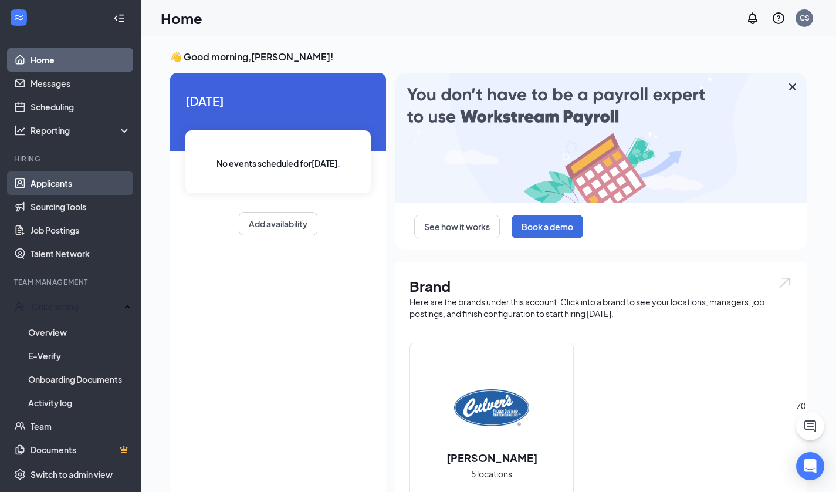
click at [43, 184] on link "Applicants" at bounding box center [81, 182] width 100 height 23
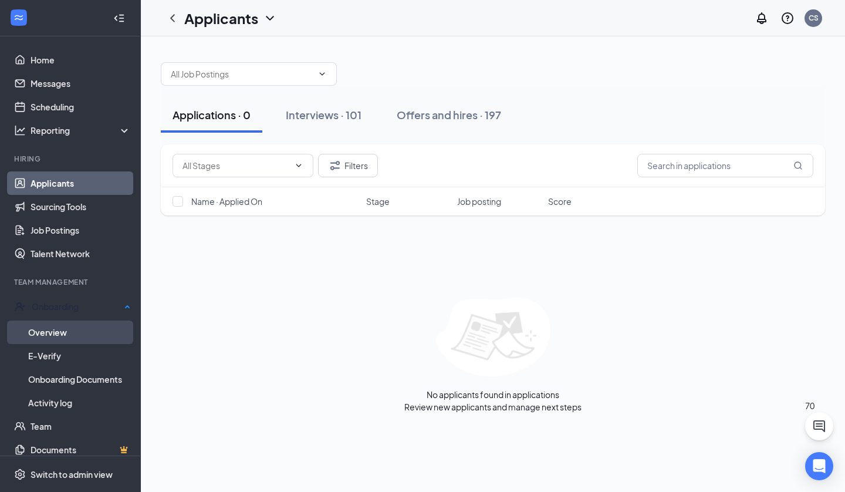
click at [53, 331] on link "Overview" at bounding box center [79, 331] width 103 height 23
